Goal: Information Seeking & Learning: Learn about a topic

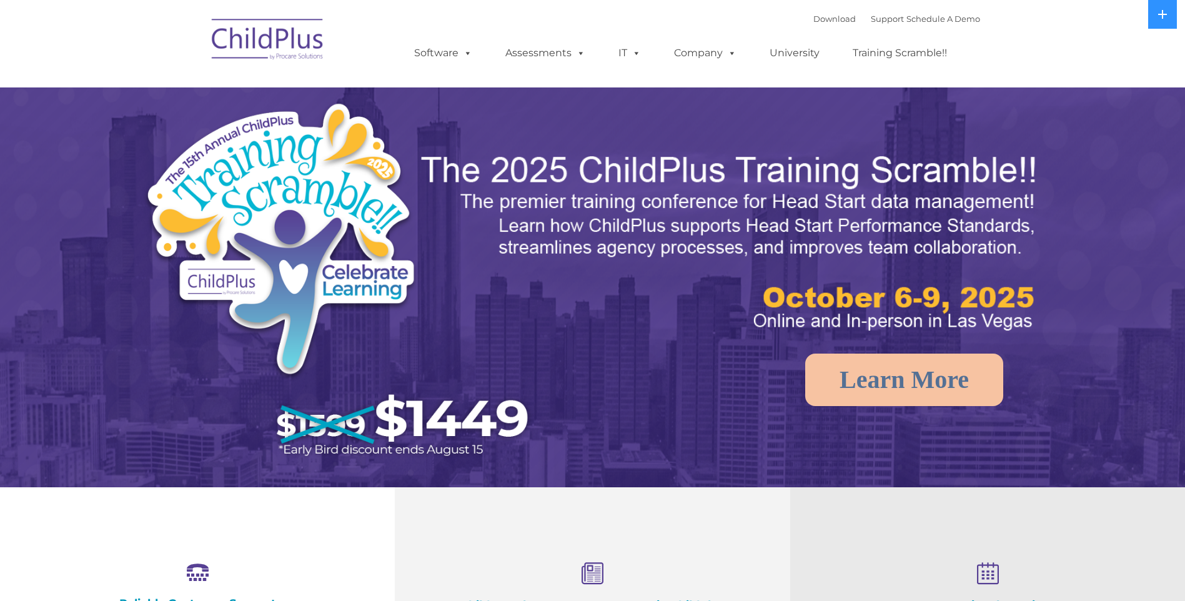
select select "MEDIUM"
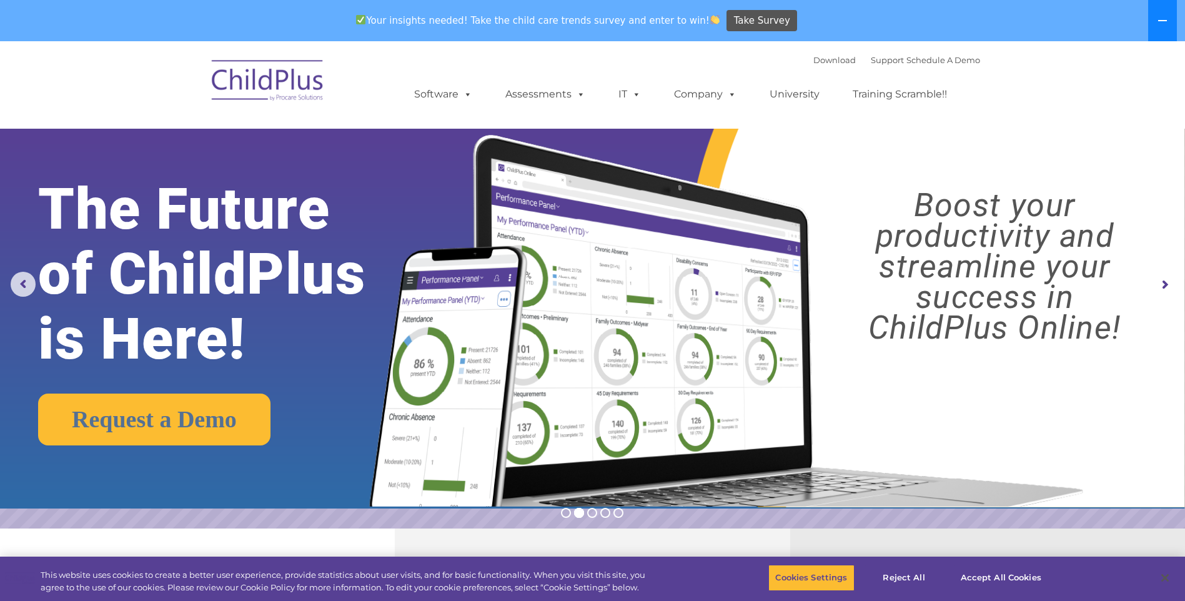
click at [1169, 25] on button at bounding box center [1162, 20] width 29 height 41
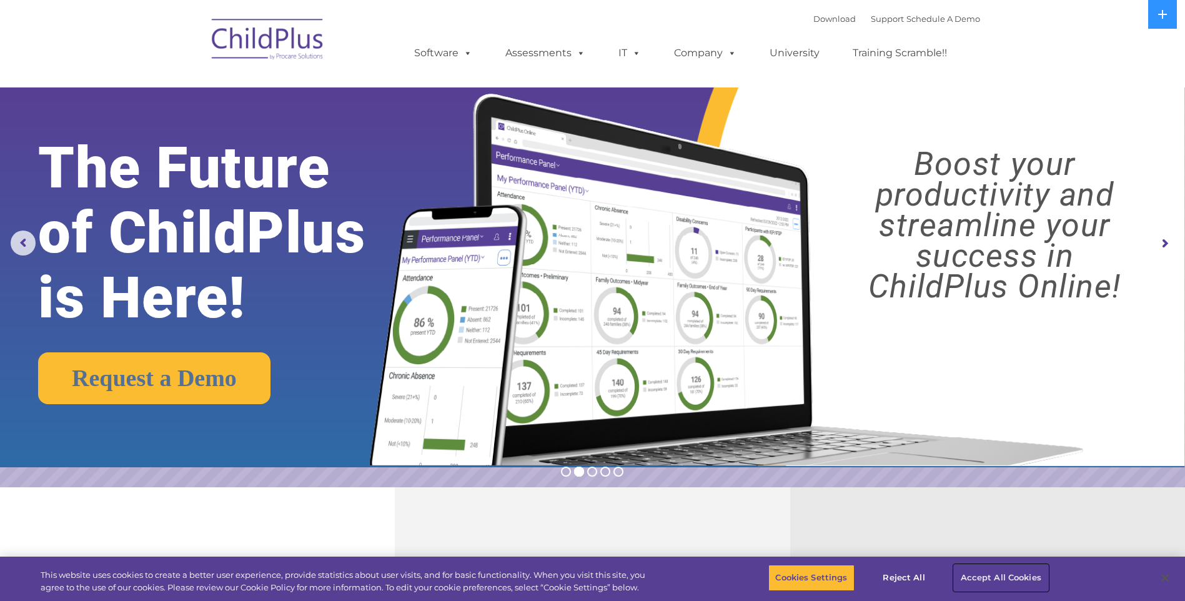
click at [974, 573] on button "Accept All Cookies" at bounding box center [1001, 578] width 94 height 26
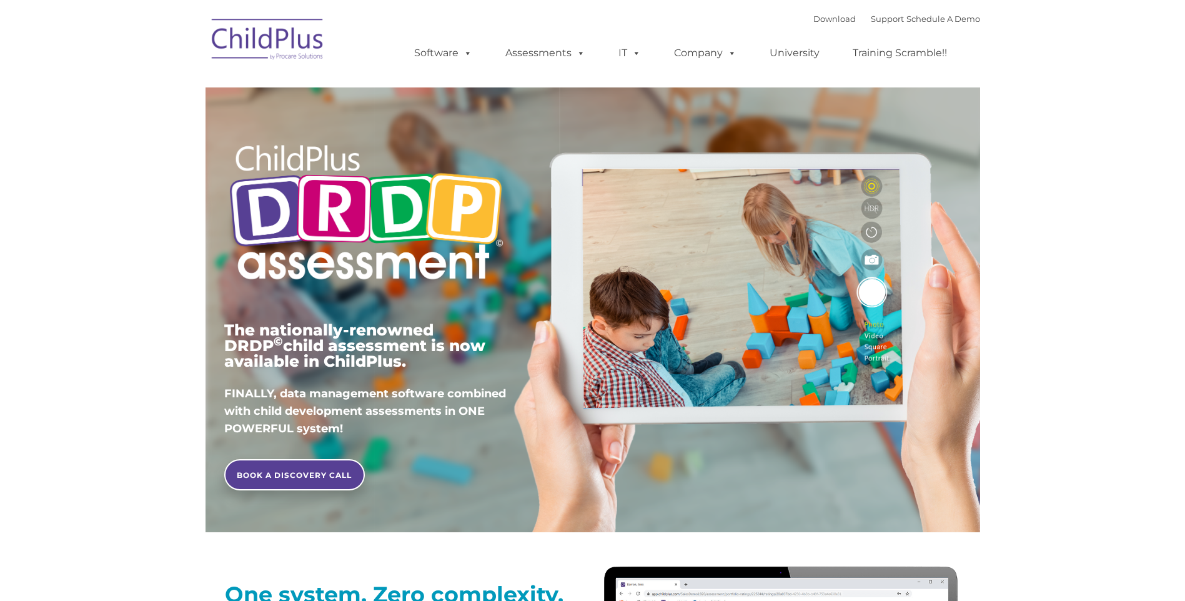
type input ""
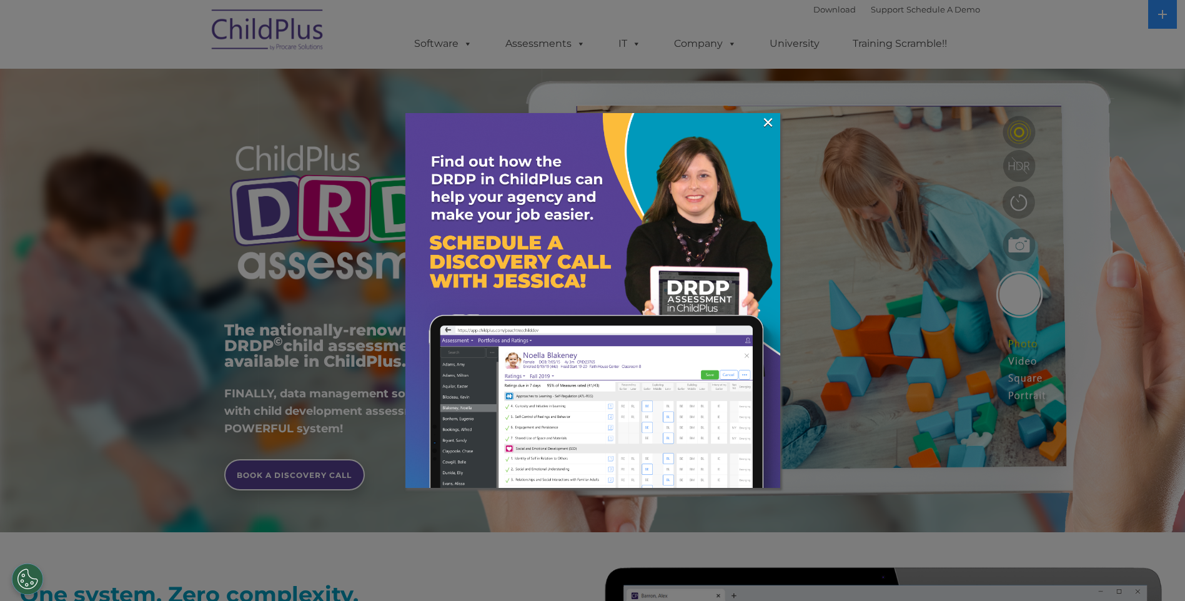
click at [246, 33] on div at bounding box center [592, 300] width 1185 height 601
